Goal: Task Accomplishment & Management: Manage account settings

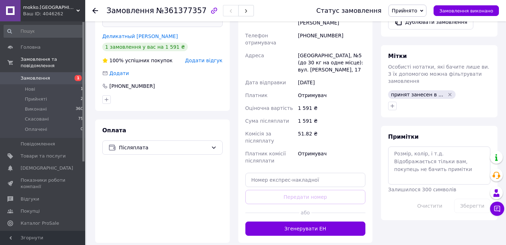
scroll to position [326, 0]
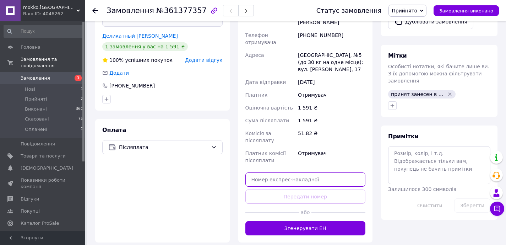
click at [285, 172] on input "text" at bounding box center [305, 179] width 120 height 14
paste input "59001453199236"
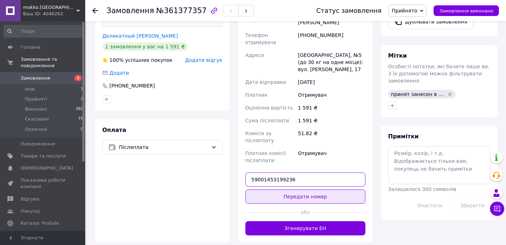
type input "59001453199236"
click at [306, 189] on button "Передати номер" at bounding box center [305, 196] width 120 height 14
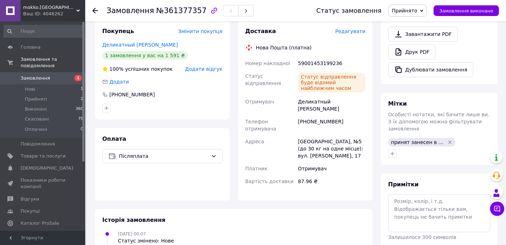
scroll to position [257, 0]
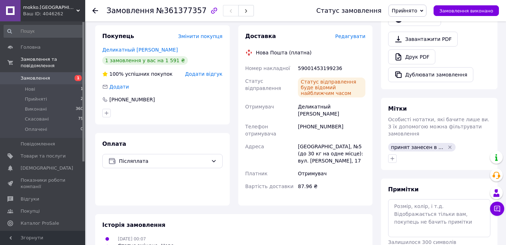
click at [323, 120] on div "[PHONE_NUMBER]" at bounding box center [332, 130] width 70 height 20
click at [315, 120] on div "[PHONE_NUMBER]" at bounding box center [332, 130] width 70 height 20
click at [315, 100] on div "Деликатный [PERSON_NAME]" at bounding box center [332, 110] width 70 height 20
copy div "Деликатный"
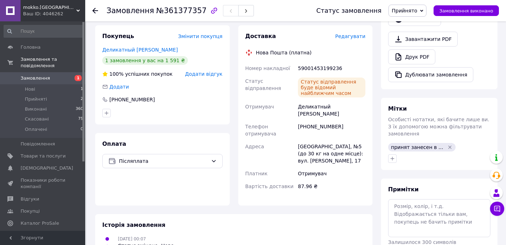
click at [293, 100] on div "Отримувач" at bounding box center [270, 110] width 53 height 20
click at [331, 120] on div "[PHONE_NUMBER]" at bounding box center [332, 130] width 70 height 20
click at [317, 62] on div "59001453199236" at bounding box center [332, 68] width 70 height 13
copy div "59001453199236"
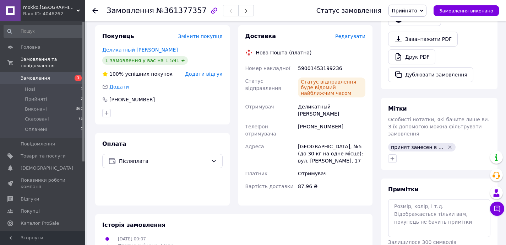
click at [287, 86] on div "Статус відправлення" at bounding box center [270, 88] width 53 height 26
click at [301, 91] on div "Статус відправлення буде відомий найближчим часом" at bounding box center [332, 88] width 70 height 26
click at [321, 120] on div "[PHONE_NUMBER]" at bounding box center [332, 130] width 70 height 20
click at [320, 120] on div "[PHONE_NUMBER]" at bounding box center [332, 130] width 70 height 20
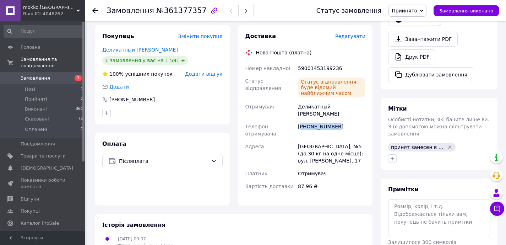
click at [320, 120] on div "[PHONE_NUMBER]" at bounding box center [332, 130] width 70 height 20
copy div "380989589066"
click at [258, 124] on span "Телефон отримувача" at bounding box center [260, 130] width 31 height 13
click at [308, 62] on div "59001453199236" at bounding box center [332, 68] width 70 height 13
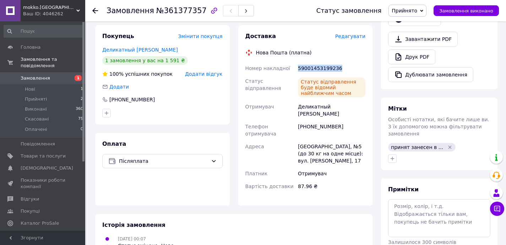
copy div "59001453199236"
click at [297, 75] on div "Статус відправлення буде відомий найближчим часом" at bounding box center [332, 88] width 70 height 26
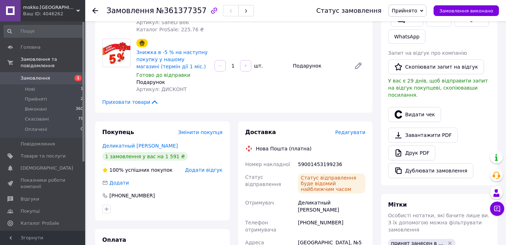
scroll to position [0, 0]
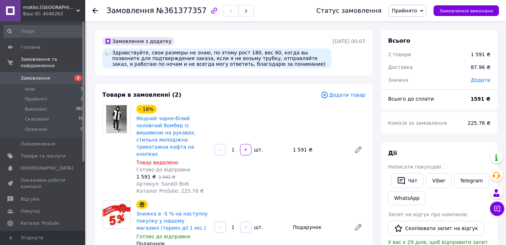
click at [264, 70] on div "Замовлення з додатку Здравствуйте, свои размеры не знаю, по этому рост 180, вес…" at bounding box center [233, 52] width 277 height 45
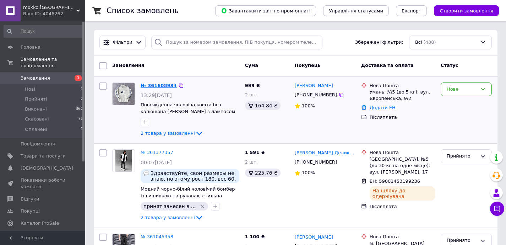
click at [167, 85] on link "№ 361608934" at bounding box center [159, 85] width 36 height 5
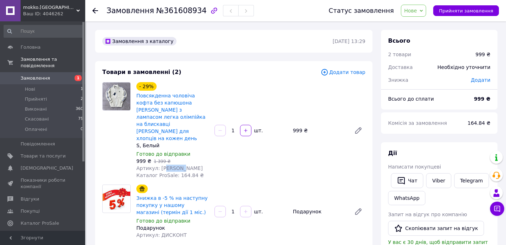
drag, startPoint x: 165, startPoint y: 155, endPoint x: 185, endPoint y: 155, distance: 19.9
click at [180, 165] on span "Артикул: Xarkiv КофтаFPWh" at bounding box center [169, 168] width 66 height 6
click at [195, 165] on span "Артикул: Xarkiv КофтаFPWh" at bounding box center [169, 168] width 66 height 6
click at [238, 36] on div "Замовлення з каталогу" at bounding box center [217, 41] width 232 height 11
click at [237, 49] on div "Замовлення з каталогу 12.09.2025 | 13:29" at bounding box center [233, 41] width 277 height 23
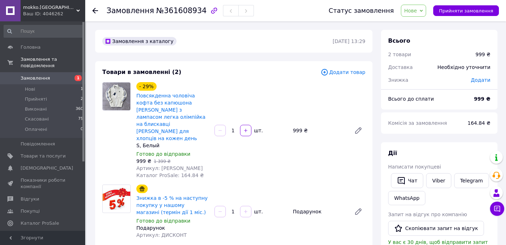
click at [238, 64] on div "Товари в замовленні (2) Додати товар - 29% Повсякденна чоловіча кофта без капюш…" at bounding box center [233, 159] width 277 height 197
click at [239, 62] on div "Товари в замовленні (2) Додати товар - 29% Повсякденна чоловіча кофта без капюш…" at bounding box center [233, 159] width 277 height 197
click at [272, 68] on div "Товари в замовленні (2)" at bounding box center [211, 72] width 218 height 8
click at [230, 158] on div "- 29% Повсякденна чоловіча кофта без капюшона Fred Perry з лампасом легка олімп…" at bounding box center [251, 130] width 235 height 99
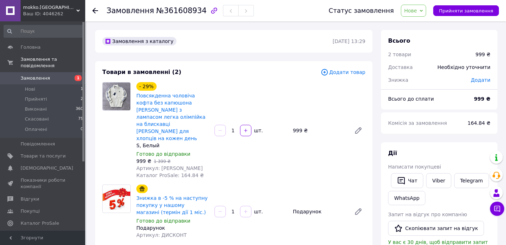
click at [251, 83] on div "- 29% Повсякденна чоловіча кофта без капюшона Fred Perry з лампасом легка олімп…" at bounding box center [251, 130] width 235 height 99
click at [269, 72] on div "Товари в замовленні (2)" at bounding box center [211, 72] width 218 height 8
click at [268, 65] on div "Товари в замовленні (2) Додати товар - 29% Повсякденна чоловіча кофта без капюш…" at bounding box center [233, 159] width 277 height 197
click at [286, 67] on div "Товари в замовленні (2) Додати товар - 29% Повсякденна чоловіча кофта без капюш…" at bounding box center [233, 159] width 277 height 197
click at [296, 88] on div "- 29% Повсякденна чоловіча кофта без капюшона Fred Perry з лампасом легка олімп…" at bounding box center [251, 130] width 235 height 99
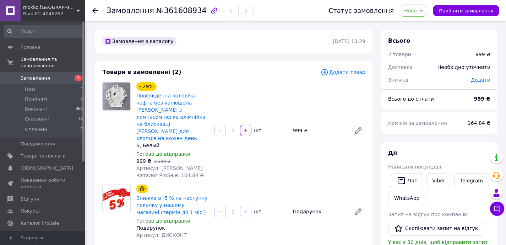
click at [283, 82] on div "- 29% Повсякденна чоловіча кофта без капюшона Fred Perry з лампасом легка олімп…" at bounding box center [251, 130] width 235 height 99
drag, startPoint x: 283, startPoint y: 82, endPoint x: 406, endPoint y: 31, distance: 133.4
click at [283, 82] on div "- 29% Повсякденна чоловіча кофта без капюшона Fred Perry з лампасом легка олімп…" at bounding box center [251, 130] width 235 height 99
click at [416, 6] on span "Нове" at bounding box center [413, 11] width 25 height 12
click at [419, 22] on li "Прийнято" at bounding box center [417, 25] width 33 height 11
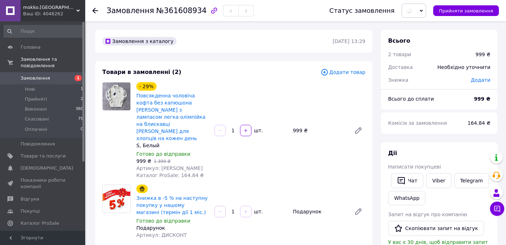
click at [298, 125] on div "999 ₴" at bounding box center [319, 130] width 58 height 10
copy div "999"
click at [284, 79] on div "Товари в замовленні (2) Додати товар - 29% Повсякденна чоловіча кофта без капюш…" at bounding box center [233, 159] width 277 height 197
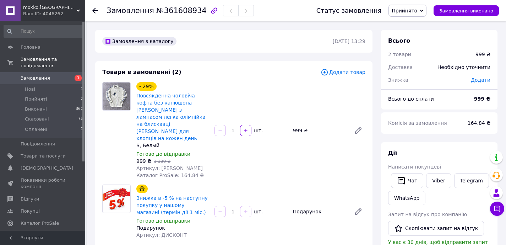
scroll to position [1, 0]
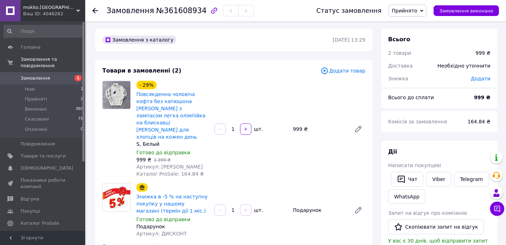
click at [278, 80] on div "- 29% Повсякденна чоловіча кофта без капюшона Fred Perry з лампасом легка олімп…" at bounding box center [251, 128] width 235 height 99
click at [297, 124] on div "999 ₴" at bounding box center [319, 129] width 58 height 10
copy div "999"
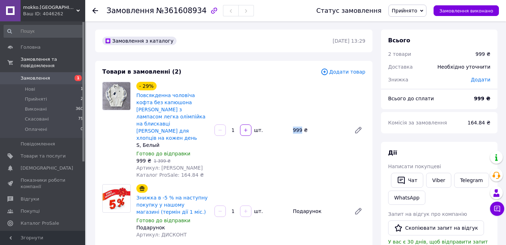
scroll to position [0, 0]
click at [475, 121] on span "164.84 ₴" at bounding box center [479, 123] width 23 height 6
click at [408, 132] on div "Комісія за замовлення 164.84 ₴" at bounding box center [439, 122] width 116 height 21
drag, startPoint x: 387, startPoint y: 120, endPoint x: 493, endPoint y: 124, distance: 106.3
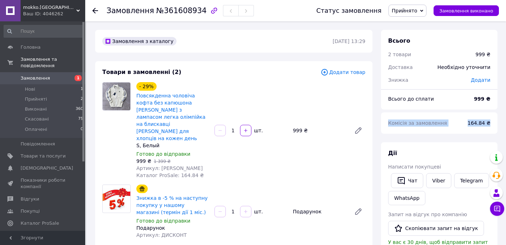
click at [493, 124] on div "Комісія за замовлення 164.84 ₴" at bounding box center [439, 123] width 111 height 16
copy div "Комісія за замовлення 164.84 ₴"
click at [276, 73] on div "Товари в замовленні (2)" at bounding box center [211, 72] width 218 height 8
click at [276, 69] on div "Товари в замовленні (2)" at bounding box center [211, 72] width 218 height 8
click at [276, 68] on div "Товари в замовленні (2)" at bounding box center [211, 72] width 218 height 8
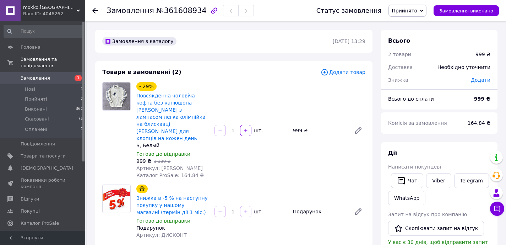
click at [261, 62] on div "Товари в замовленні (2) Додати товар - 29% Повсякденна чоловіча кофта без капюш…" at bounding box center [233, 159] width 277 height 197
drag, startPoint x: 161, startPoint y: 153, endPoint x: 175, endPoint y: 153, distance: 13.9
click at [178, 165] on span "Артикул: Xarkiv КофтаFPWh" at bounding box center [169, 168] width 66 height 6
click at [174, 165] on span "Артикул: Xarkiv КофтаFPWh" at bounding box center [169, 168] width 66 height 6
drag, startPoint x: 159, startPoint y: 153, endPoint x: 211, endPoint y: 153, distance: 51.5
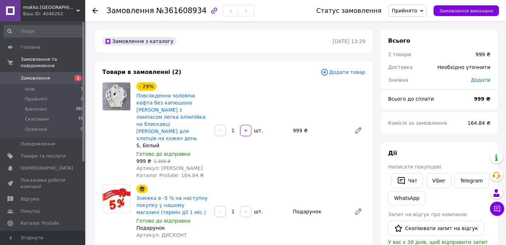
click at [211, 153] on div "- 29% Повсякденна чоловіча кофта без капюшона Fred Perry з лампасом легка олімп…" at bounding box center [173, 130] width 78 height 99
copy span "Xarkiv КофтаFPWh"
drag, startPoint x: 264, startPoint y: 72, endPoint x: 218, endPoint y: 74, distance: 45.5
click at [264, 72] on div "Товари в замовленні (2)" at bounding box center [211, 72] width 218 height 8
click at [36, 64] on span "Замовлення та повідомлення" at bounding box center [53, 62] width 65 height 13
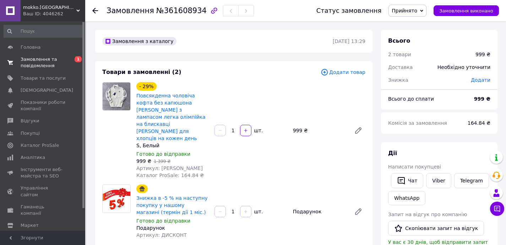
click at [53, 66] on span "Замовлення та повідомлення" at bounding box center [43, 62] width 45 height 13
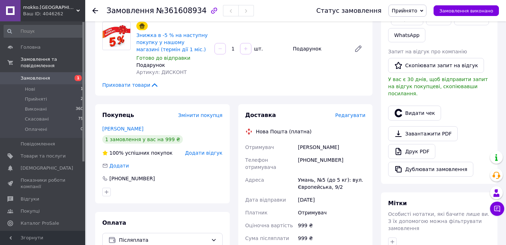
scroll to position [186, 0]
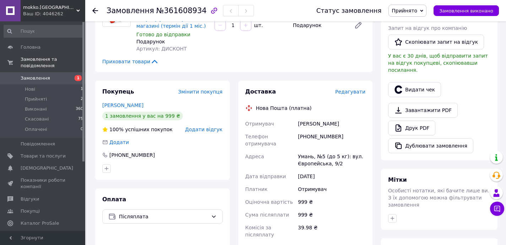
click at [316, 130] on div "[PHONE_NUMBER]" at bounding box center [332, 140] width 70 height 20
click at [317, 130] on div "[PHONE_NUMBER]" at bounding box center [332, 140] width 70 height 20
copy div "380980795096"
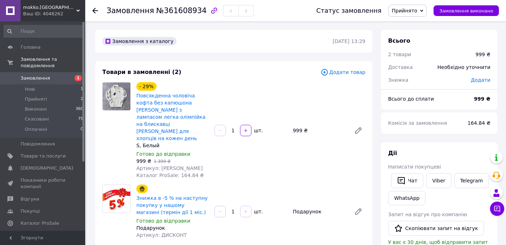
click at [210, 152] on div "- 29% Повсякденна чоловіча кофта без капюшона Fred Perry з лампасом легка олімп…" at bounding box center [173, 130] width 78 height 99
click at [185, 165] on span "Артикул: Xarkiv КофтаFPWh" at bounding box center [169, 168] width 66 height 6
copy span "КофтаFPWh"
click at [139, 142] on div "S, Белый" at bounding box center [172, 145] width 72 height 7
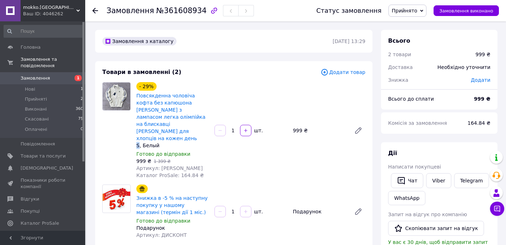
copy div "S"
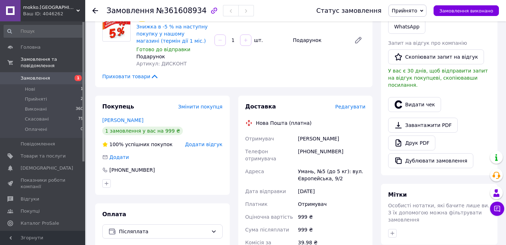
scroll to position [218, 0]
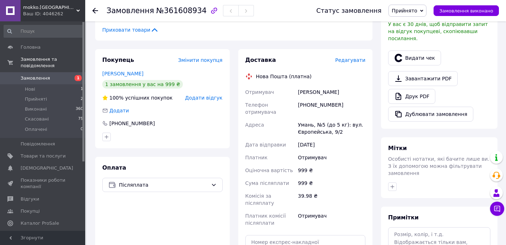
click at [309, 86] on div "Олійник Віталій" at bounding box center [332, 92] width 70 height 13
copy div "Олійник Віталій"
click at [315, 118] on div "Умань, №5 (до 5 кг): вул. Європейська, 9/2" at bounding box center [332, 128] width 70 height 20
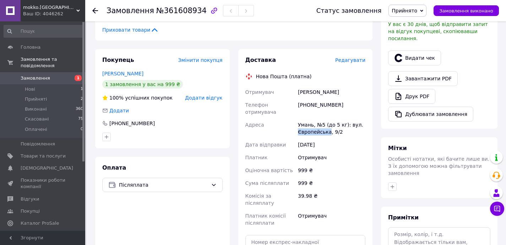
click at [315, 118] on div "Умань, №5 (до 5 кг): вул. Європейська, 9/2" at bounding box center [332, 128] width 70 height 20
copy div "Умань, №5 (до 5 кг): вул. Європейська, 9/2"
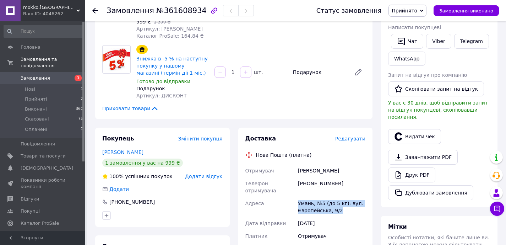
scroll to position [0, 0]
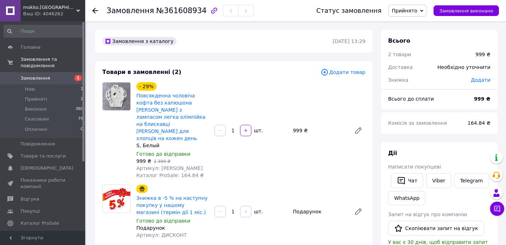
click at [193, 165] on span "Артикул: Xarkiv КофтаFPWh" at bounding box center [169, 168] width 66 height 6
copy span "КофтаFPWh"
click at [295, 125] on div "999 ₴" at bounding box center [319, 130] width 58 height 10
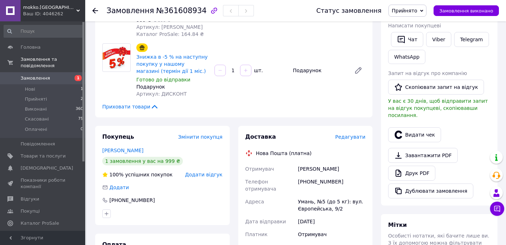
scroll to position [224, 0]
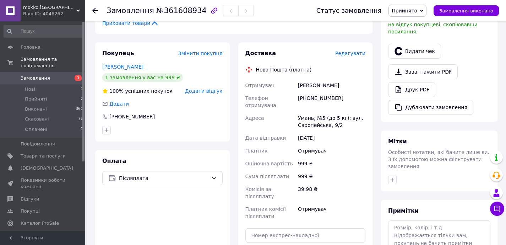
click at [318, 92] on div "[PHONE_NUMBER]" at bounding box center [332, 102] width 70 height 20
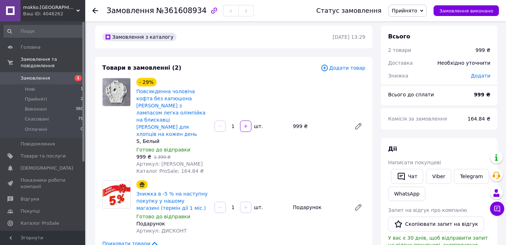
scroll to position [0, 0]
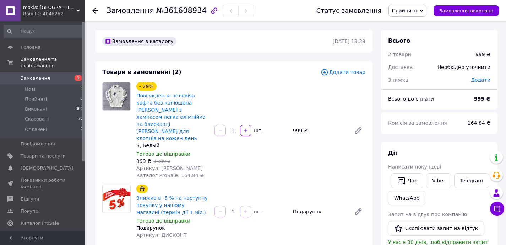
click at [476, 125] on span "164.84 ₴" at bounding box center [479, 123] width 23 height 6
click at [476, 124] on span "164.84 ₴" at bounding box center [479, 123] width 23 height 6
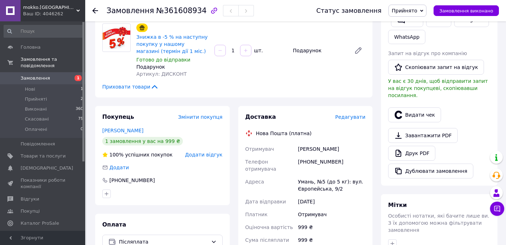
scroll to position [207, 0]
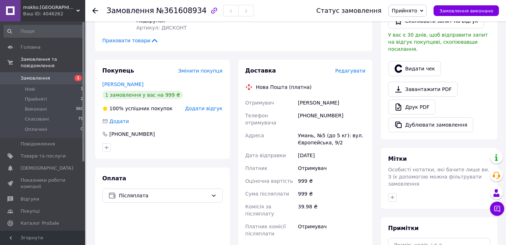
click at [306, 96] on div "Олійник Віталій" at bounding box center [332, 102] width 70 height 13
click at [312, 109] on div "[PHONE_NUMBER]" at bounding box center [332, 119] width 70 height 20
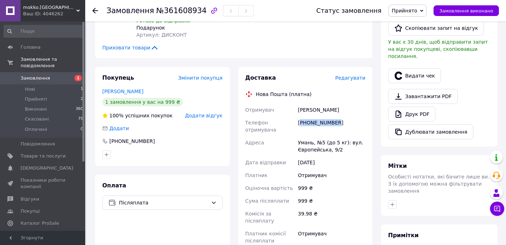
scroll to position [0, 0]
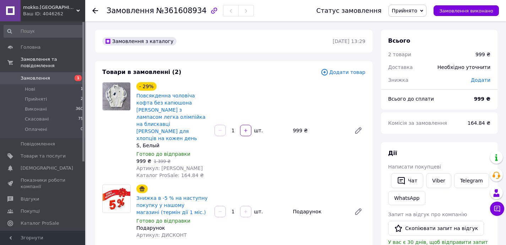
click at [295, 125] on div "999 ₴" at bounding box center [319, 130] width 58 height 10
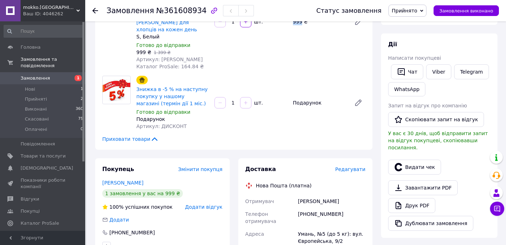
scroll to position [220, 0]
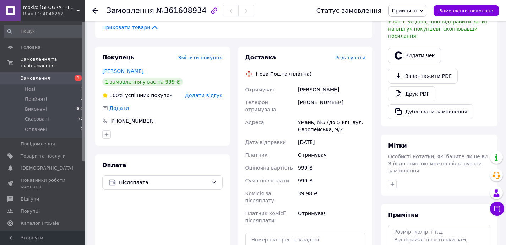
click at [305, 116] on div "Умань, №5 (до 5 кг): вул. Європейська, 9/2" at bounding box center [332, 126] width 70 height 20
click at [324, 116] on div "Умань, №5 (до 5 кг): вул. Європейська, 9/2" at bounding box center [332, 126] width 70 height 20
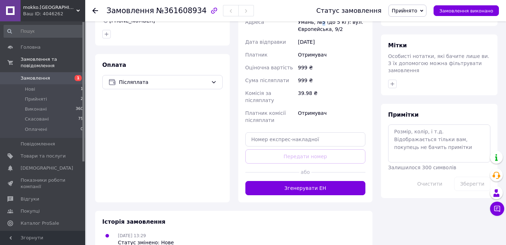
scroll to position [320, 0]
click at [394, 80] on button "button" at bounding box center [392, 84] width 9 height 9
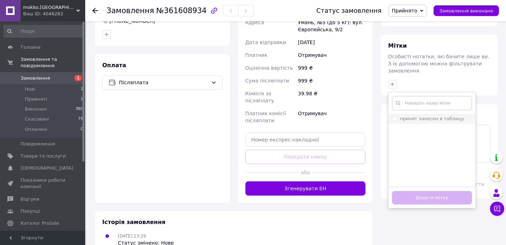
click at [395, 116] on input "принят занесен в таблицу" at bounding box center [394, 118] width 5 height 5
checkbox input "true"
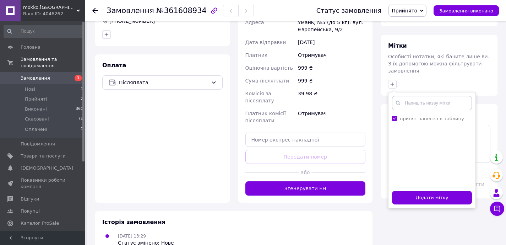
click at [430, 191] on button "Додати мітку" at bounding box center [432, 198] width 80 height 14
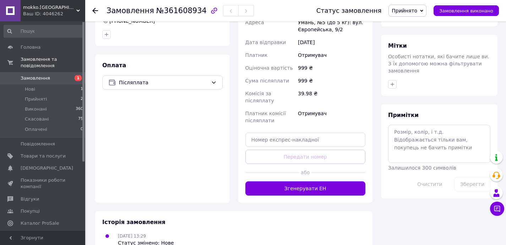
click at [286, 74] on div "Сума післяплати" at bounding box center [270, 80] width 53 height 13
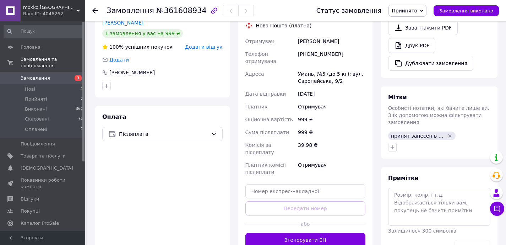
scroll to position [269, 0]
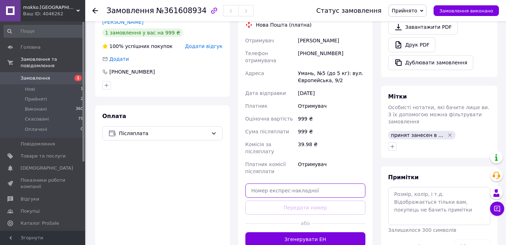
click at [285, 183] on input "text" at bounding box center [305, 190] width 120 height 14
paste input "20451247408243"
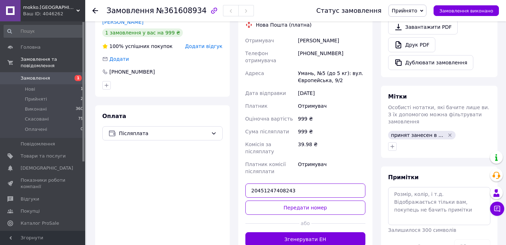
type input "20451247408243"
click at [289, 200] on button "Передати номер" at bounding box center [305, 207] width 120 height 14
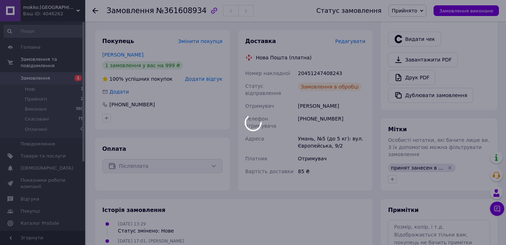
scroll to position [216, 0]
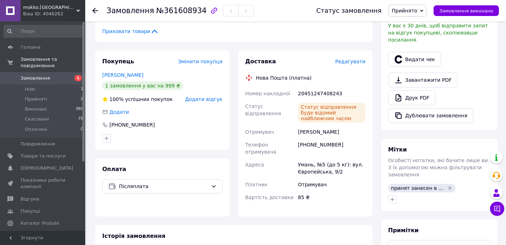
click at [310, 125] on div "Олійник Віталій" at bounding box center [332, 131] width 70 height 13
drag, startPoint x: 324, startPoint y: 135, endPoint x: 319, endPoint y: 129, distance: 7.3
click at [324, 138] on div "[PHONE_NUMBER]" at bounding box center [332, 148] width 70 height 20
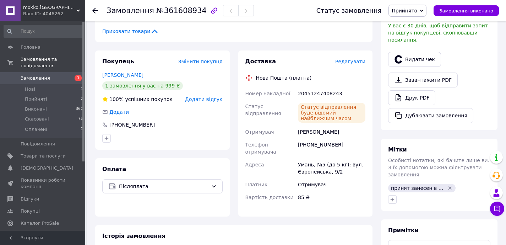
click at [307, 87] on div "20451247408243" at bounding box center [332, 93] width 70 height 13
click at [327, 87] on div "20451247408243" at bounding box center [332, 93] width 70 height 13
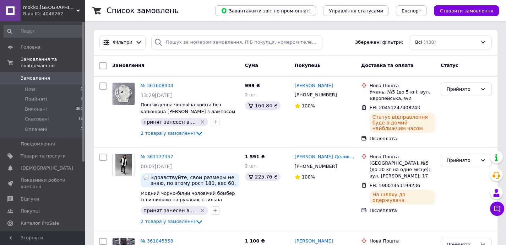
click at [356, 40] on div "Фільтри Збережені фільтри: Всі (438)" at bounding box center [296, 43] width 398 height 14
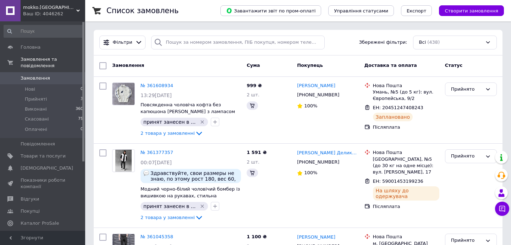
click at [350, 51] on div "Фільтри Збережені фільтри: Всі (438)" at bounding box center [298, 43] width 409 height 26
